Goal: Find specific page/section: Find specific page/section

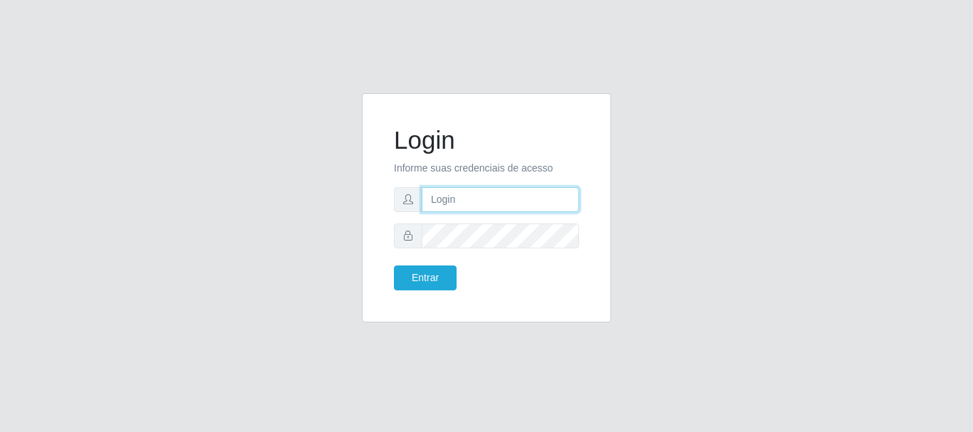
click at [472, 195] on input "text" at bounding box center [500, 199] width 157 height 25
type input "Ubiratan@confglacer"
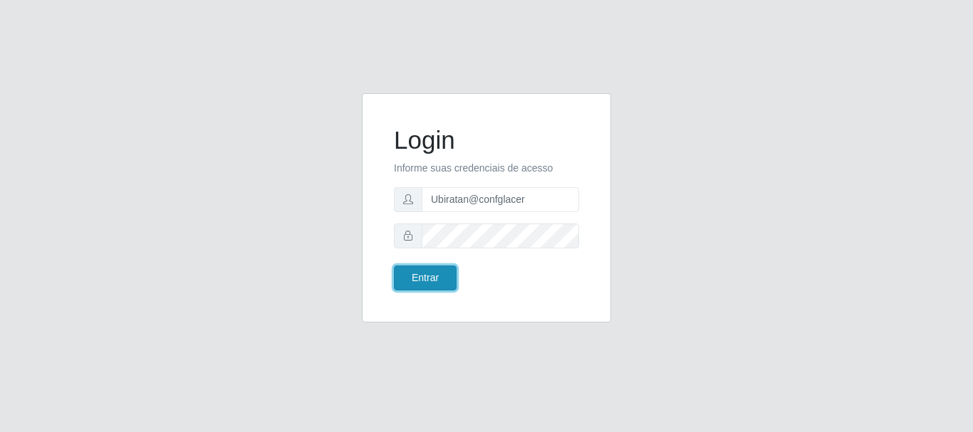
click at [435, 278] on button "Entrar" at bounding box center [425, 278] width 63 height 25
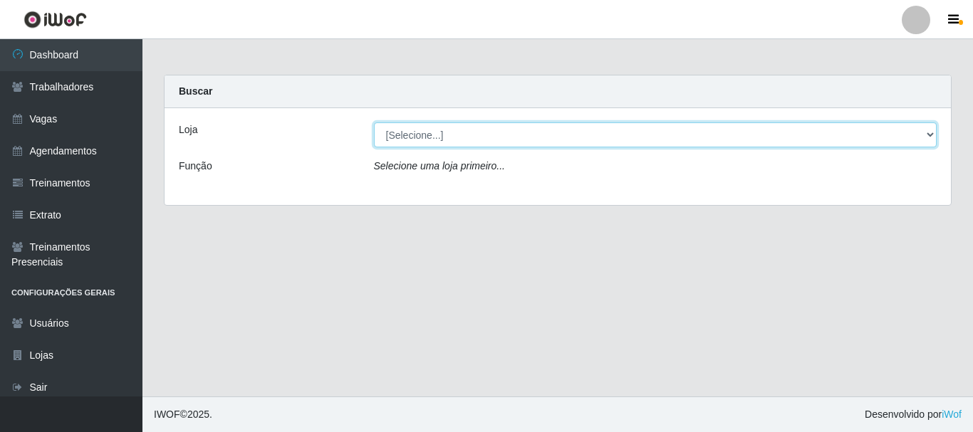
click at [541, 144] on select "[Selecione...] Glace Real Confeitaria" at bounding box center [656, 135] width 564 height 25
select select "445"
click at [374, 123] on select "[Selecione...] Glace Real Confeitaria" at bounding box center [656, 135] width 564 height 25
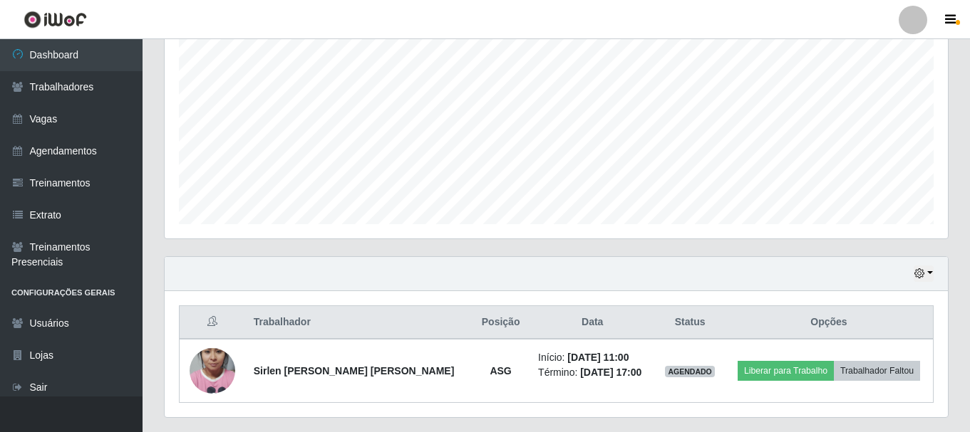
scroll to position [323, 0]
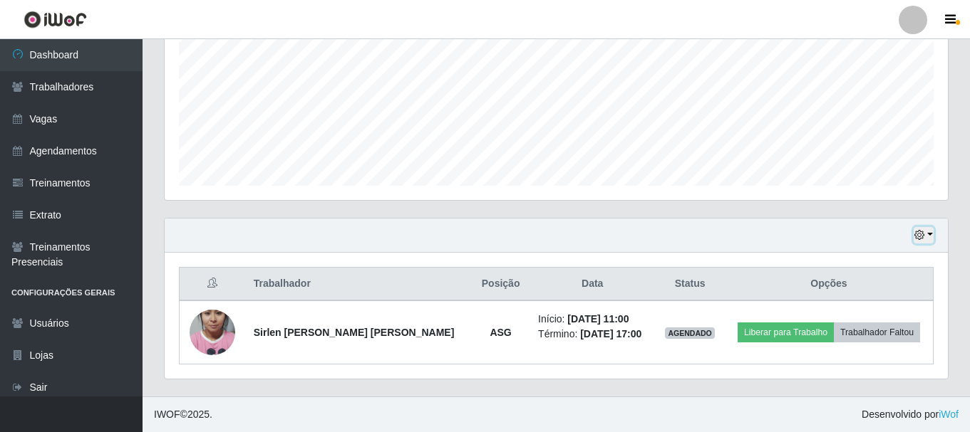
click at [929, 236] on button "button" at bounding box center [923, 235] width 20 height 16
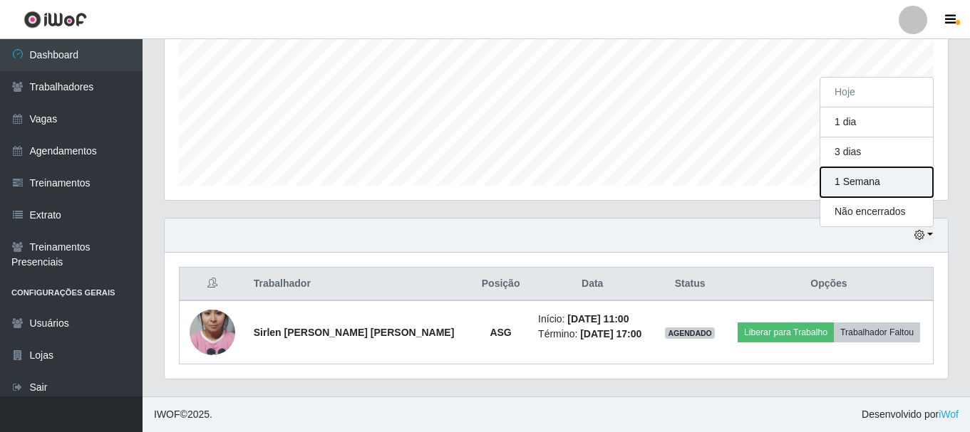
click at [898, 189] on button "1 Semana" at bounding box center [876, 182] width 113 height 30
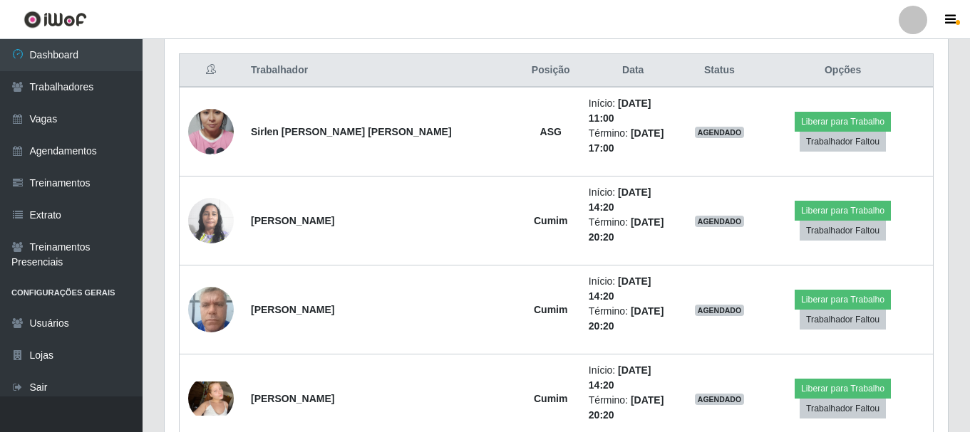
scroll to position [466, 0]
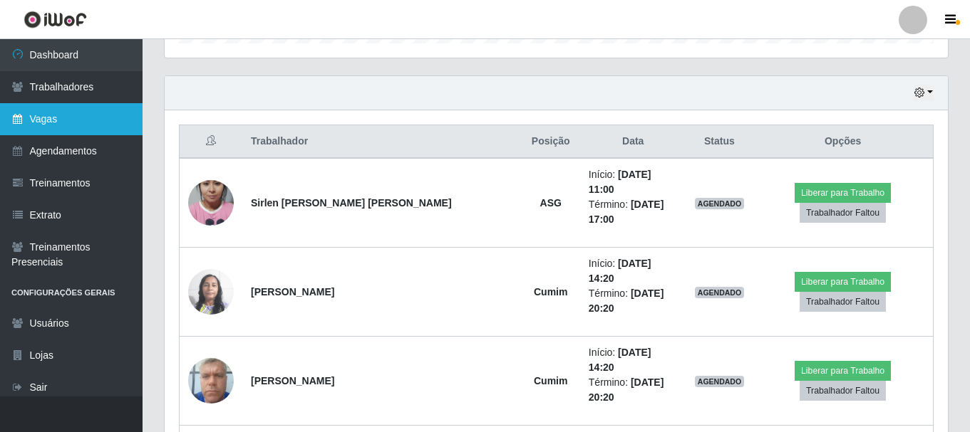
click at [83, 125] on link "Vagas" at bounding box center [71, 119] width 142 height 32
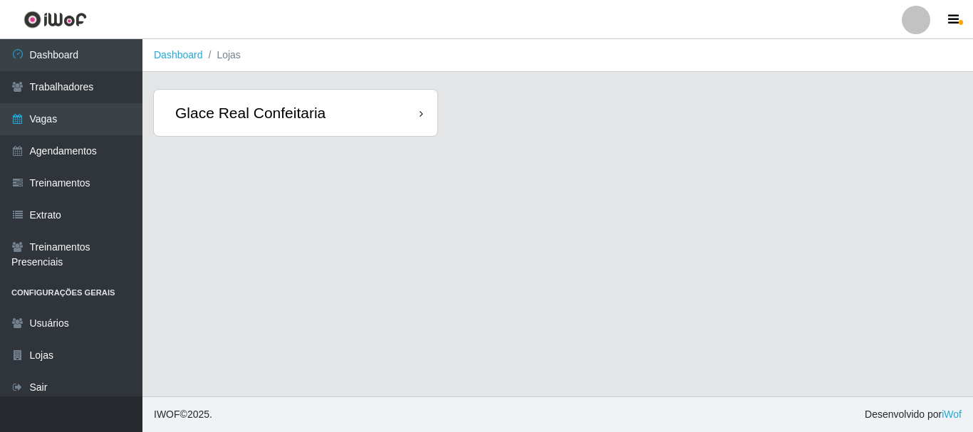
click at [416, 133] on div "Glace Real Confeitaria" at bounding box center [296, 113] width 284 height 46
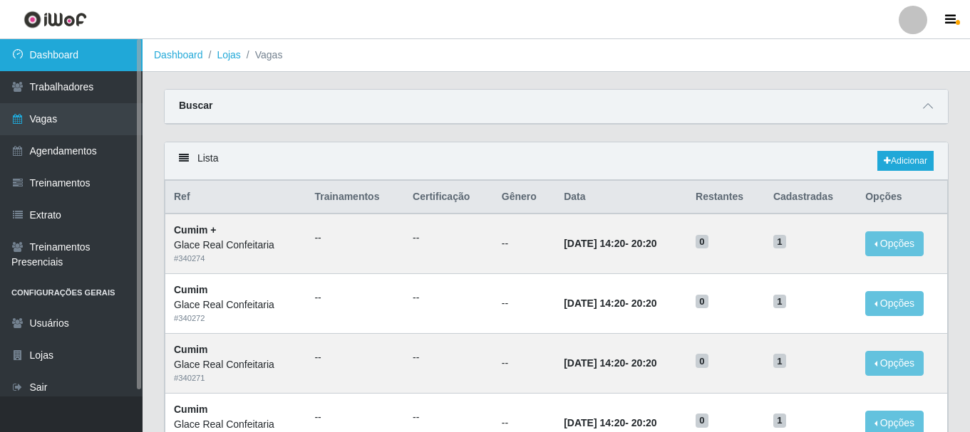
click at [41, 65] on link "Dashboard" at bounding box center [71, 55] width 142 height 32
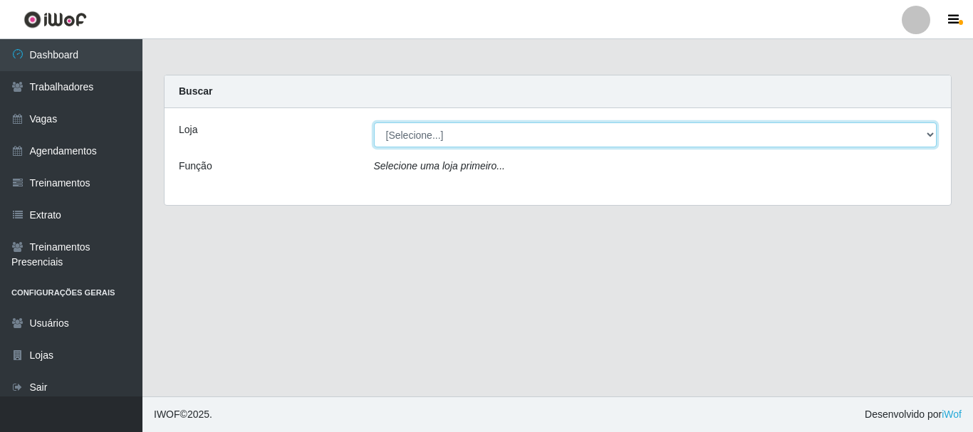
click at [446, 135] on select "[Selecione...] Glace Real Confeitaria" at bounding box center [656, 135] width 564 height 25
select select "445"
click at [374, 123] on select "[Selecione...] Glace Real Confeitaria" at bounding box center [656, 135] width 564 height 25
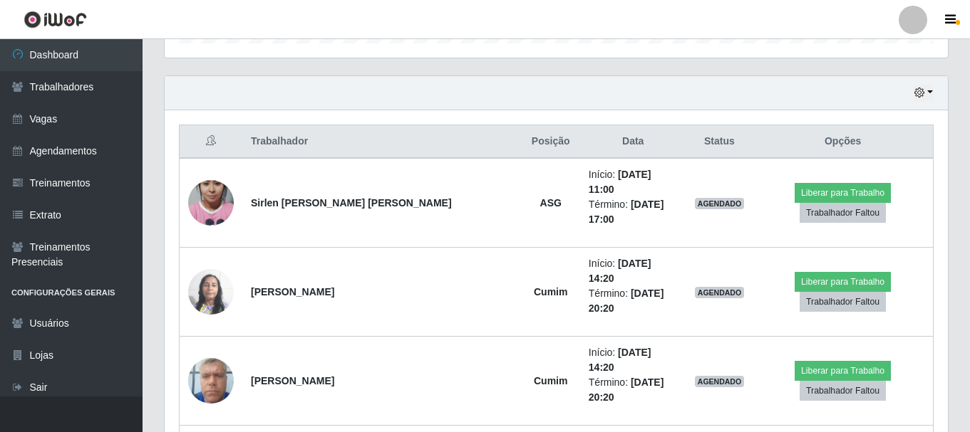
scroll to position [252, 0]
